Goal: Communication & Community: Answer question/provide support

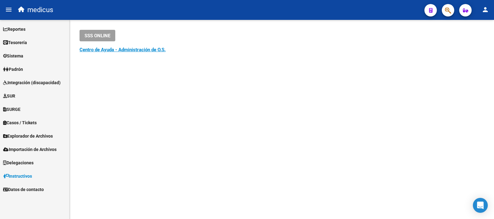
click at [251, 59] on div "SSS ONLINE Instructivos y Video Tutoriales SAAS Centro de Ayuda - Administració…" at bounding box center [282, 50] width 424 height 60
click at [479, 206] on icon "Open Intercom Messenger" at bounding box center [479, 205] width 7 height 8
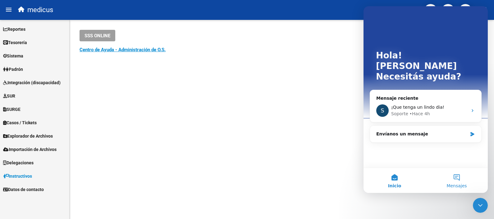
click at [455, 177] on button "Mensajes" at bounding box center [456, 180] width 62 height 25
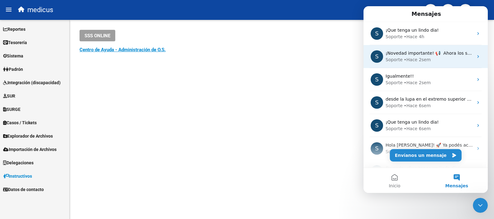
click at [410, 57] on div "• Hace 2sem" at bounding box center [417, 60] width 27 height 7
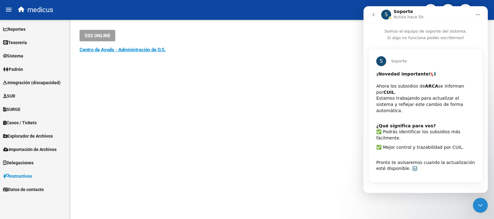
click at [308, 110] on mat-sidenav-content "SSS ONLINE Instructivos y Video Tutoriales SAAS Centro de Ayuda - Administració…" at bounding box center [282, 119] width 424 height 199
click at [481, 207] on icon "Cerrar Intercom Messenger" at bounding box center [479, 204] width 7 height 7
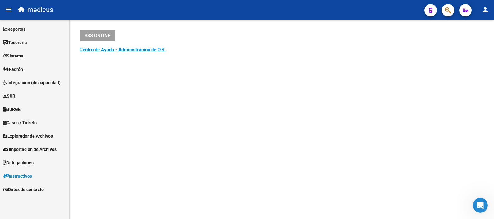
click at [479, 205] on icon "Abrir Intercom Messenger" at bounding box center [480, 205] width 10 height 10
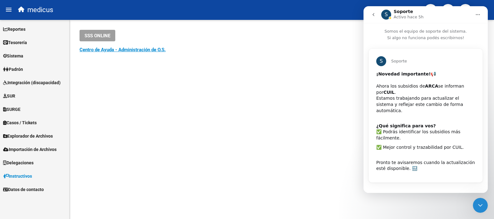
click at [369, 15] on button "go back" at bounding box center [373, 15] width 12 height 12
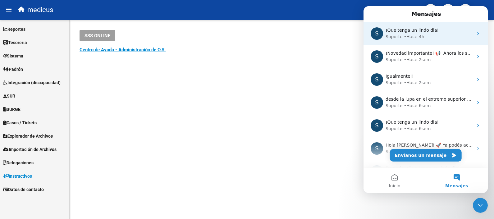
click at [402, 32] on span "¡Que tenga un lindo dia!" at bounding box center [411, 30] width 53 height 5
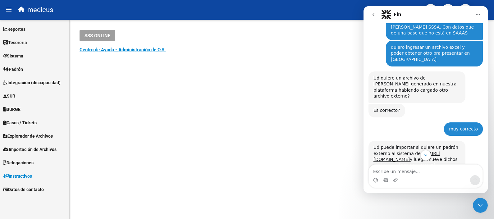
scroll to position [255, 0]
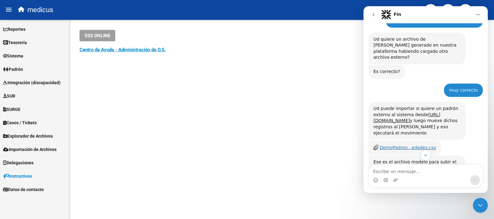
click at [400, 144] on div "DemoPadron...edades.csv" at bounding box center [407, 147] width 57 height 7
